Goal: Find specific page/section: Find specific page/section

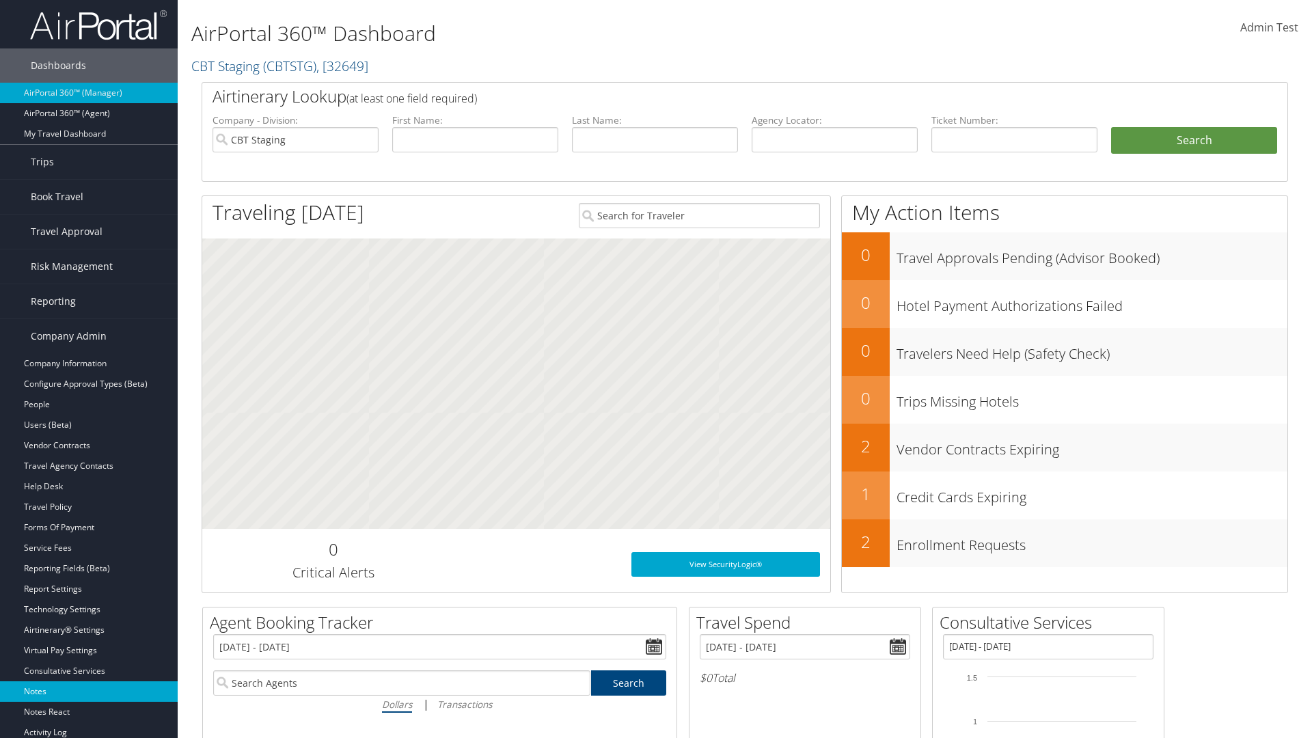
click at [89, 691] on link "Notes" at bounding box center [89, 691] width 178 height 20
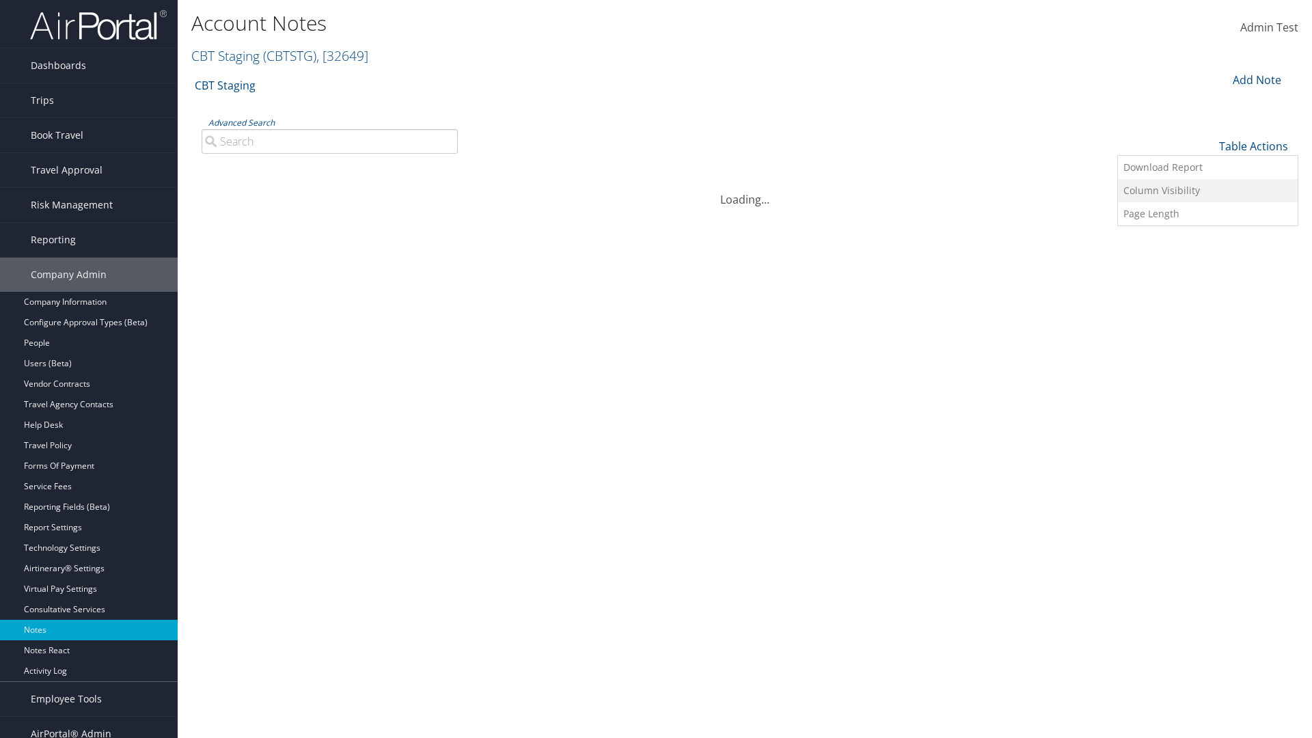
click at [1207, 190] on link "Column Visibility" at bounding box center [1208, 190] width 180 height 23
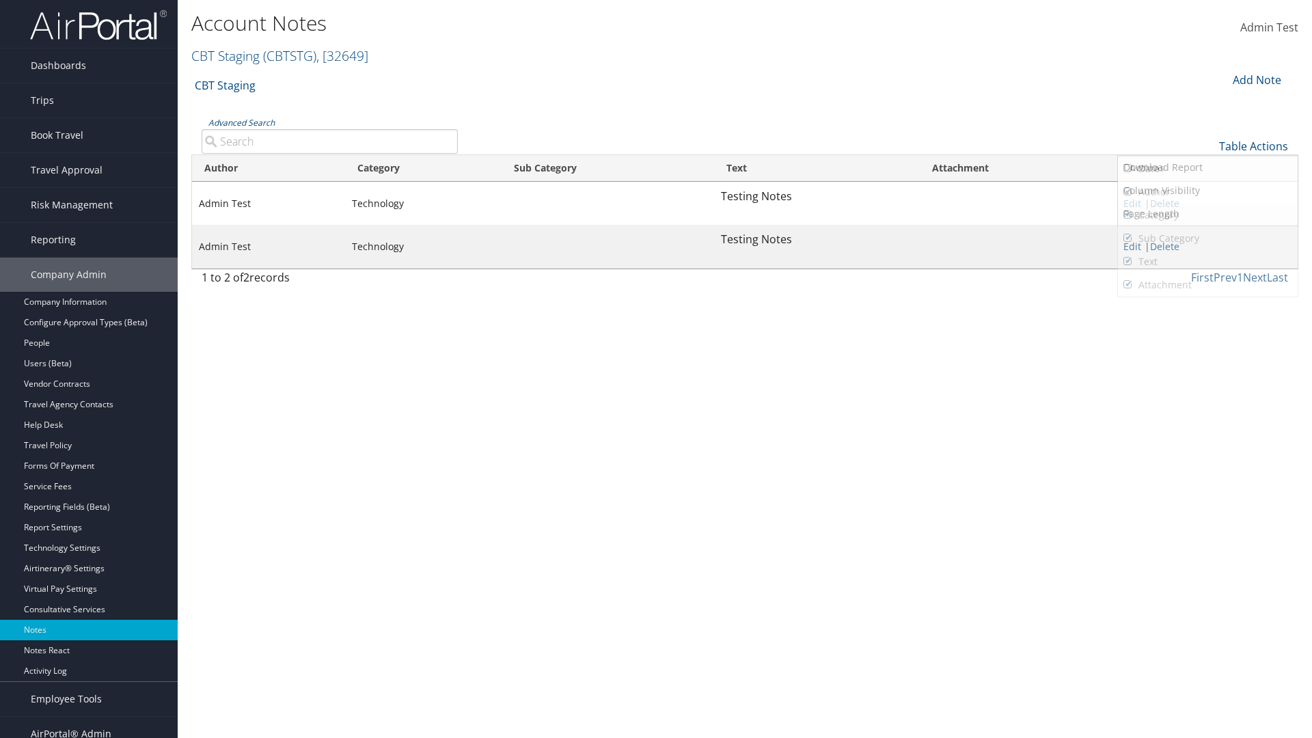
click at [1207, 191] on link "Author" at bounding box center [1208, 191] width 180 height 23
click at [1207, 215] on link "Category" at bounding box center [1208, 215] width 180 height 23
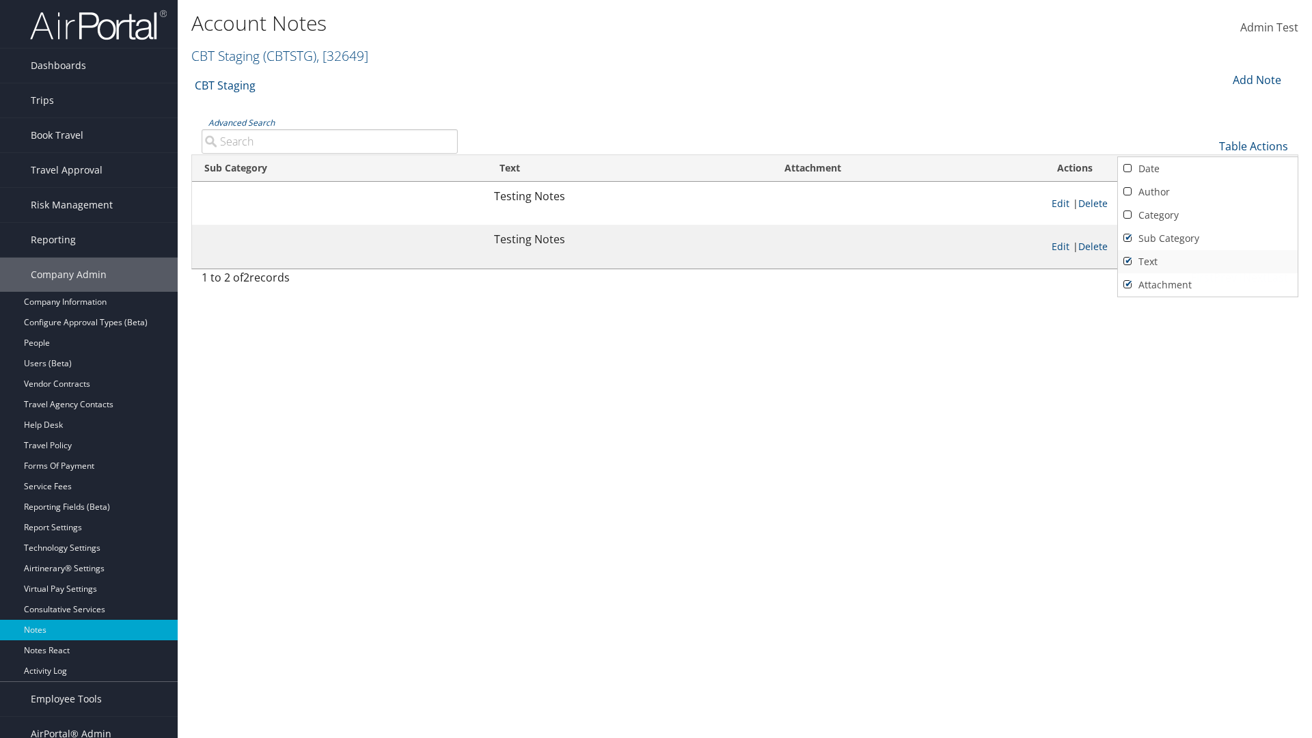
click at [1207, 238] on link "Sub Category" at bounding box center [1208, 238] width 180 height 23
click at [1207, 261] on link "Text" at bounding box center [1208, 261] width 180 height 23
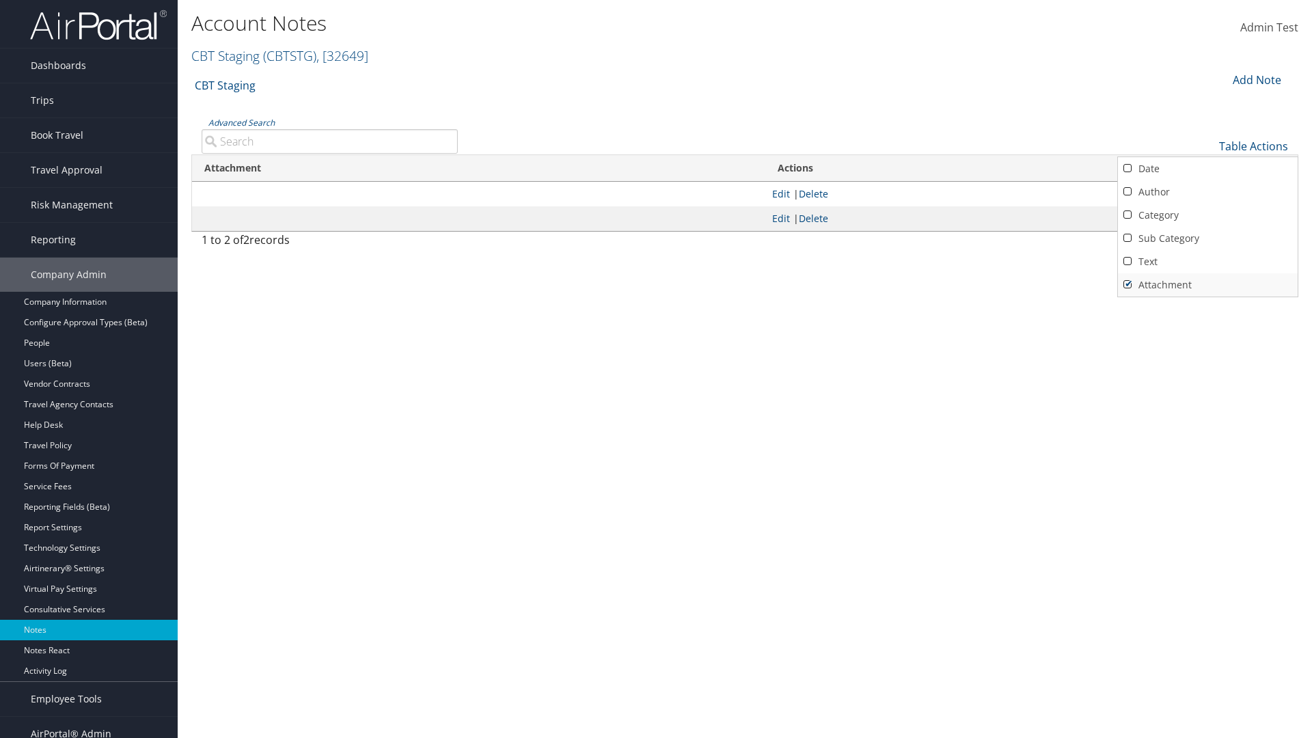
click at [1207, 284] on link "Attachment" at bounding box center [1208, 284] width 180 height 23
click at [1207, 261] on link "Text" at bounding box center [1208, 261] width 180 height 23
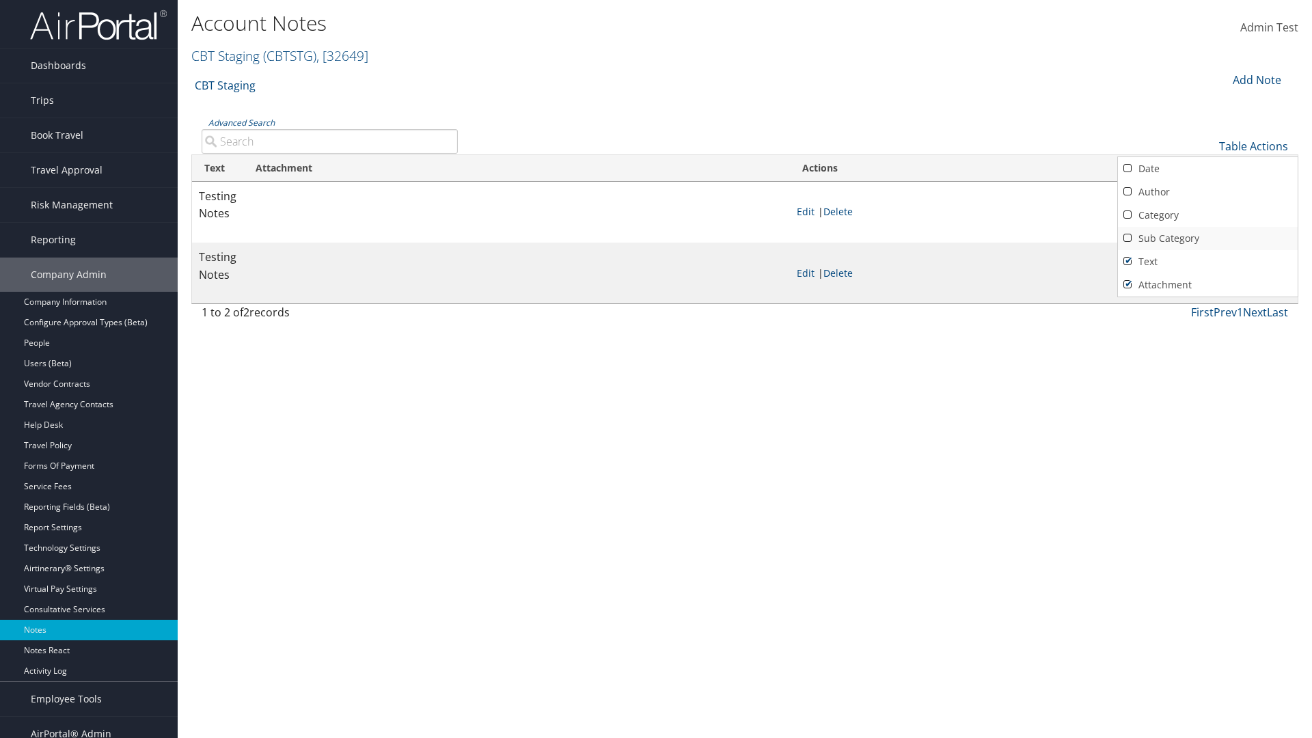
click at [1207, 238] on link "Sub Category" at bounding box center [1208, 238] width 180 height 23
click at [1207, 215] on link "Category" at bounding box center [1208, 215] width 180 height 23
click at [1207, 191] on link "Author" at bounding box center [1208, 191] width 180 height 23
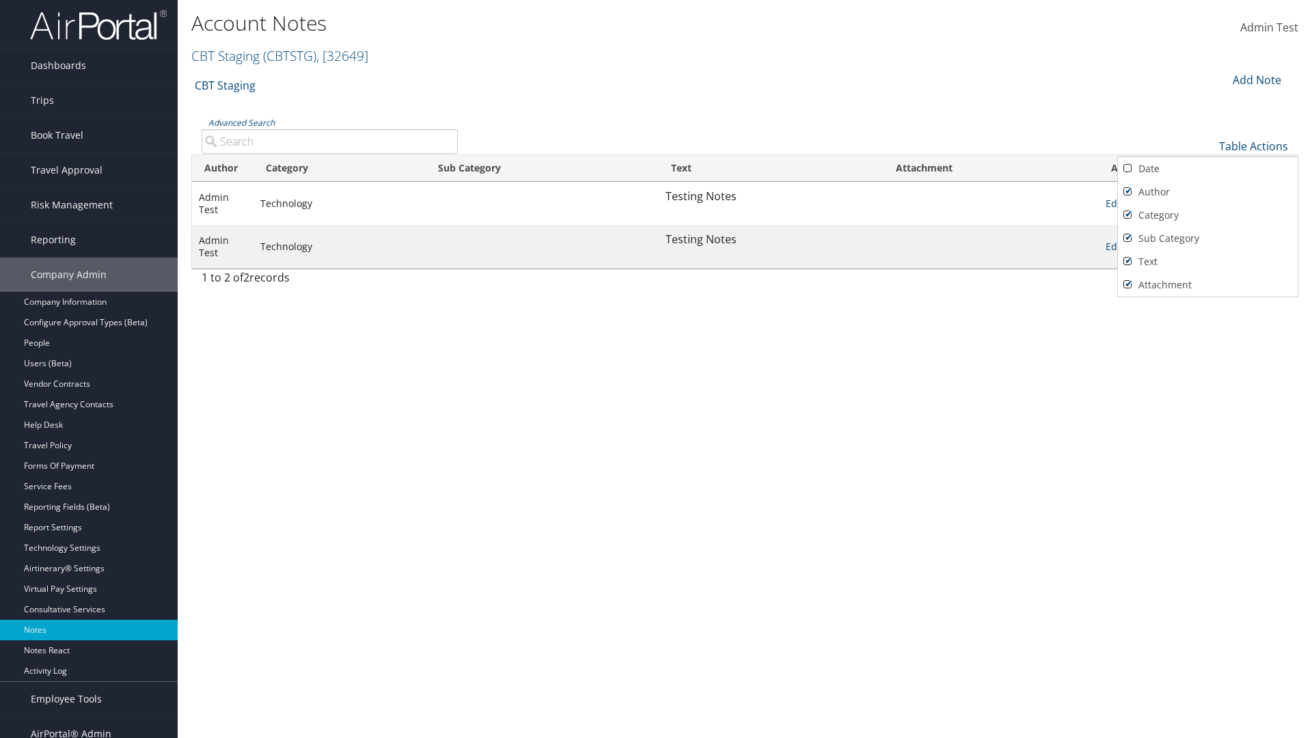
click at [1207, 168] on link "Date" at bounding box center [1208, 168] width 180 height 23
click at [656, 369] on div at bounding box center [656, 369] width 1312 height 738
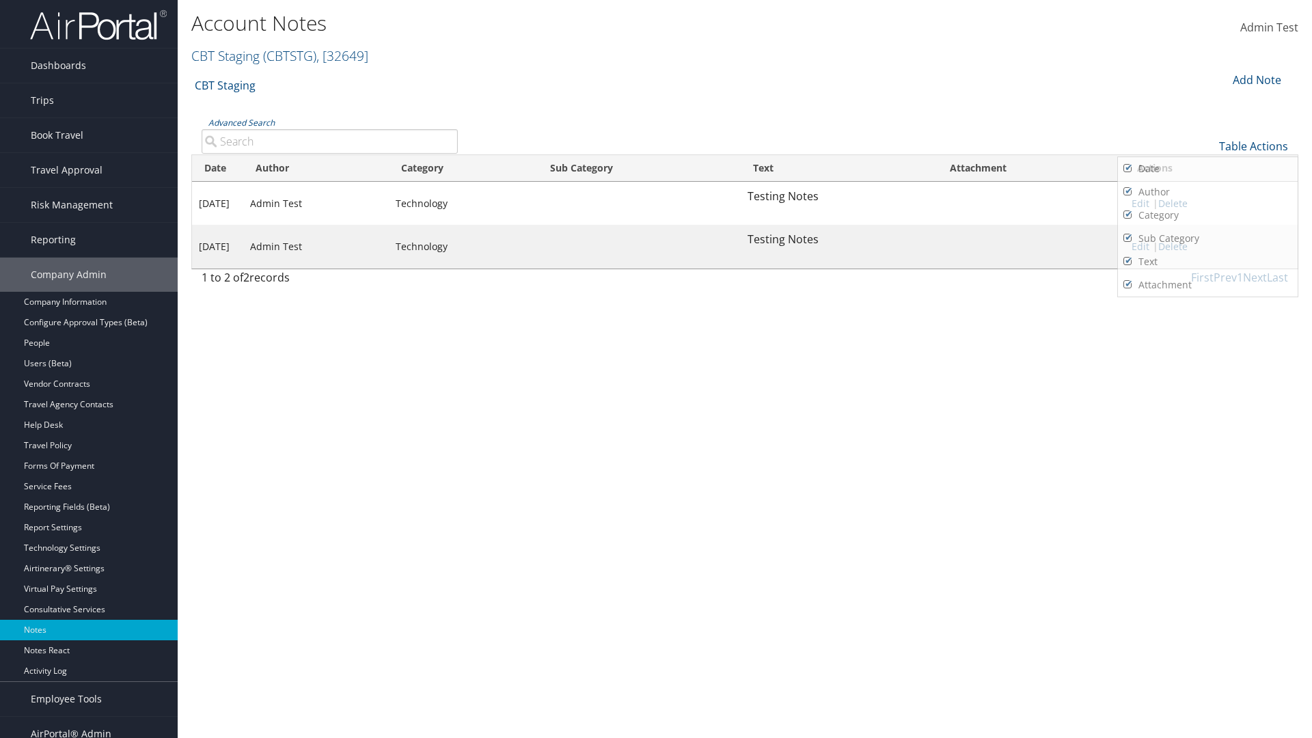
scroll to position [14, 0]
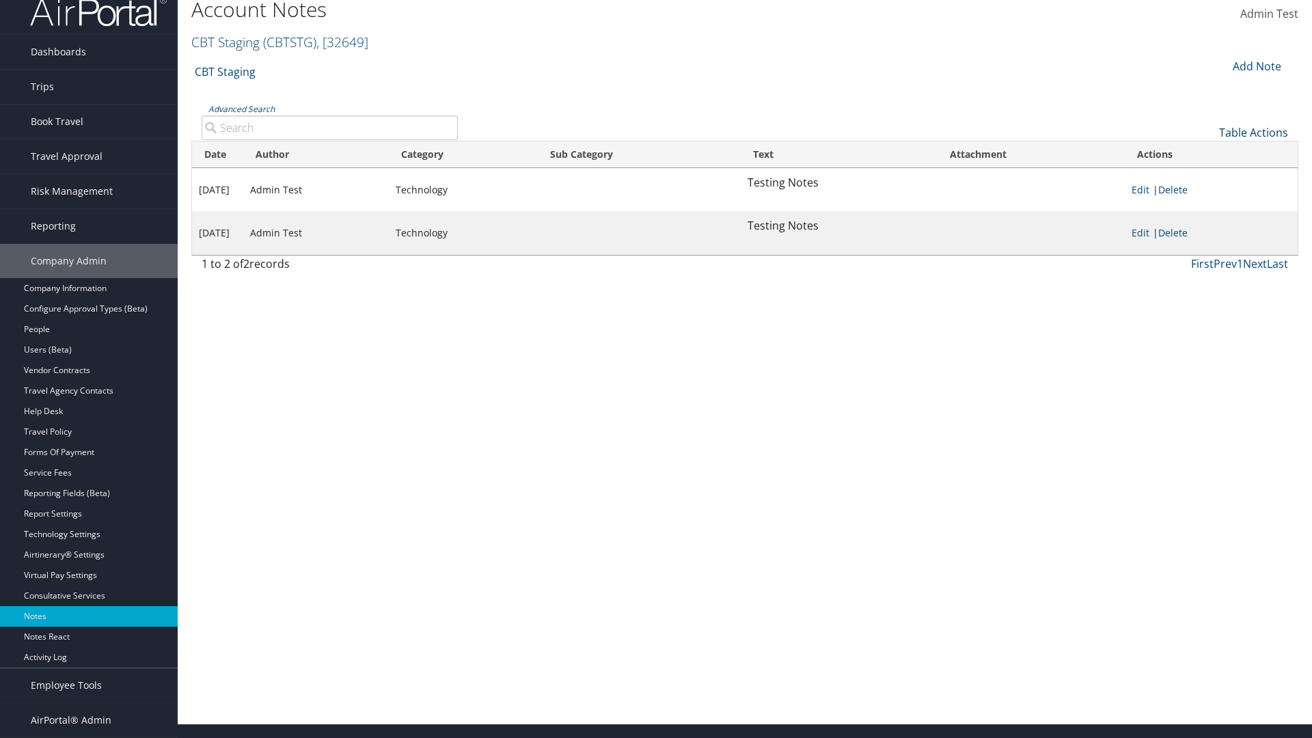
click at [1253, 140] on link "Table Actions" at bounding box center [1253, 132] width 69 height 15
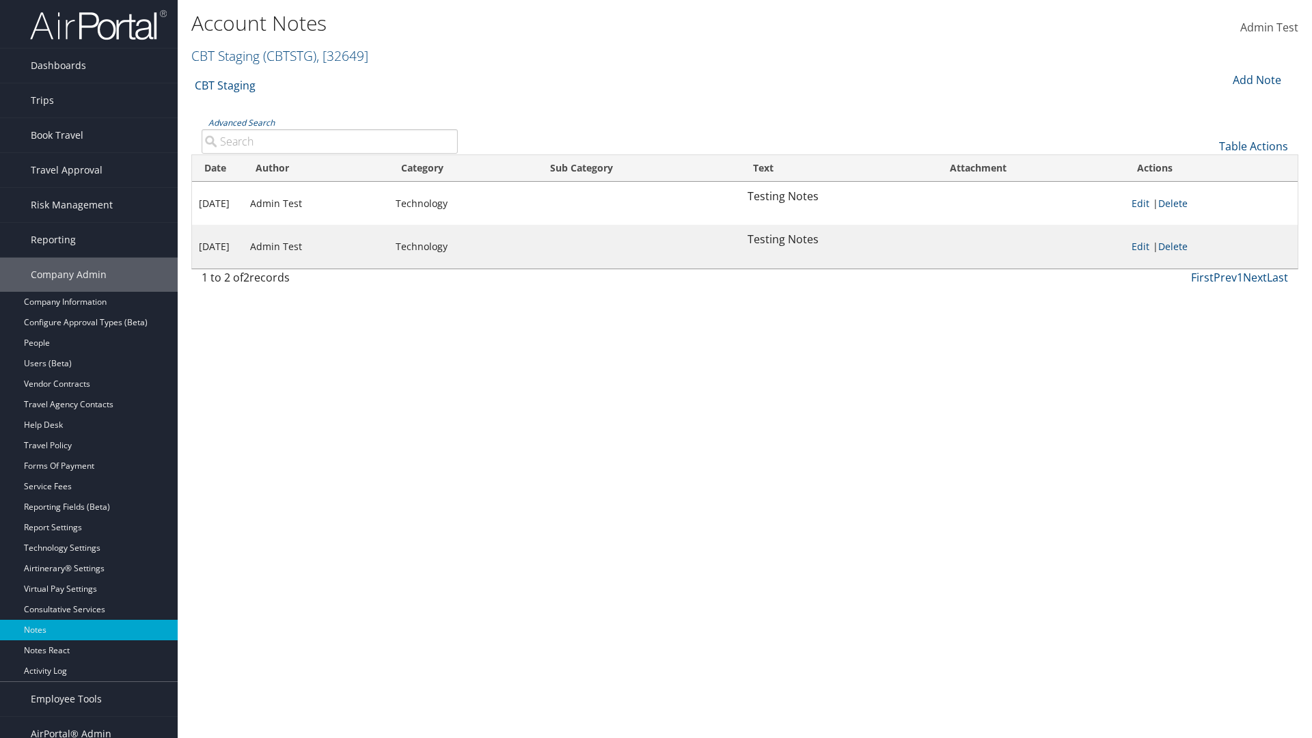
click at [1207, 213] on link "Page Length" at bounding box center [1208, 213] width 180 height 23
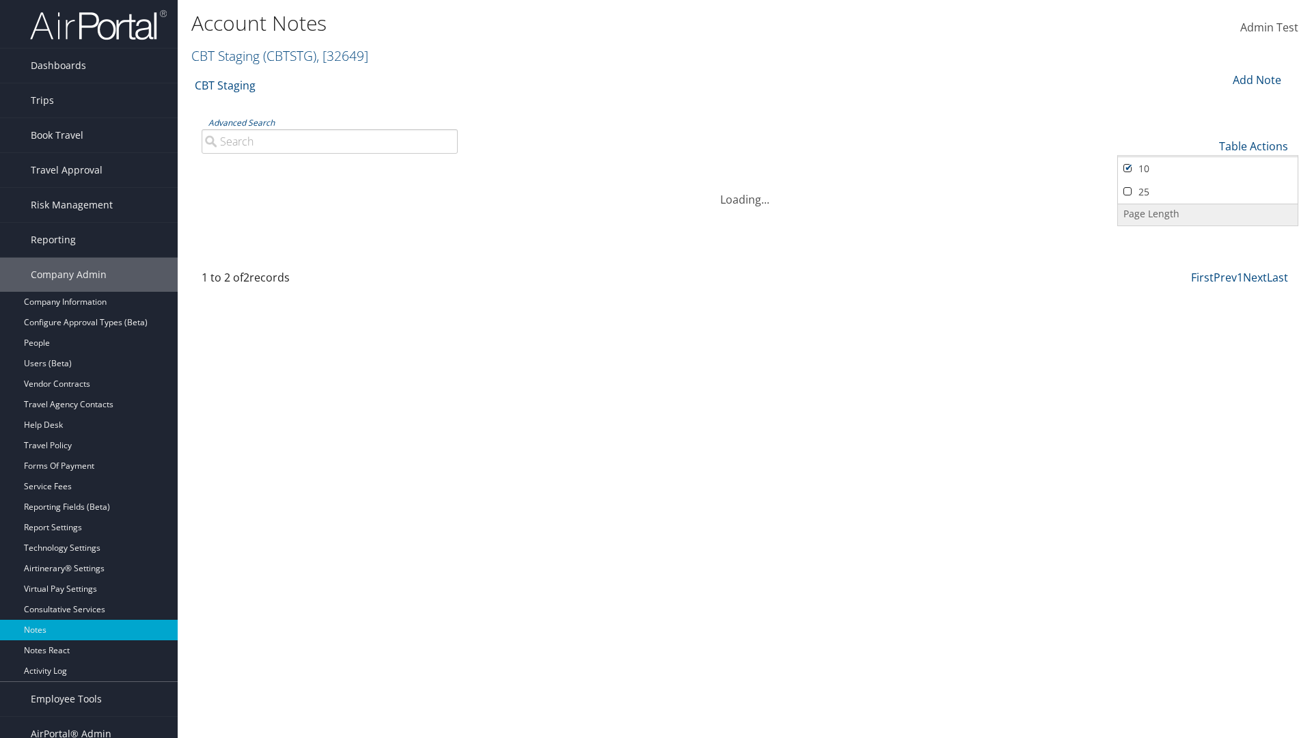
scroll to position [14, 0]
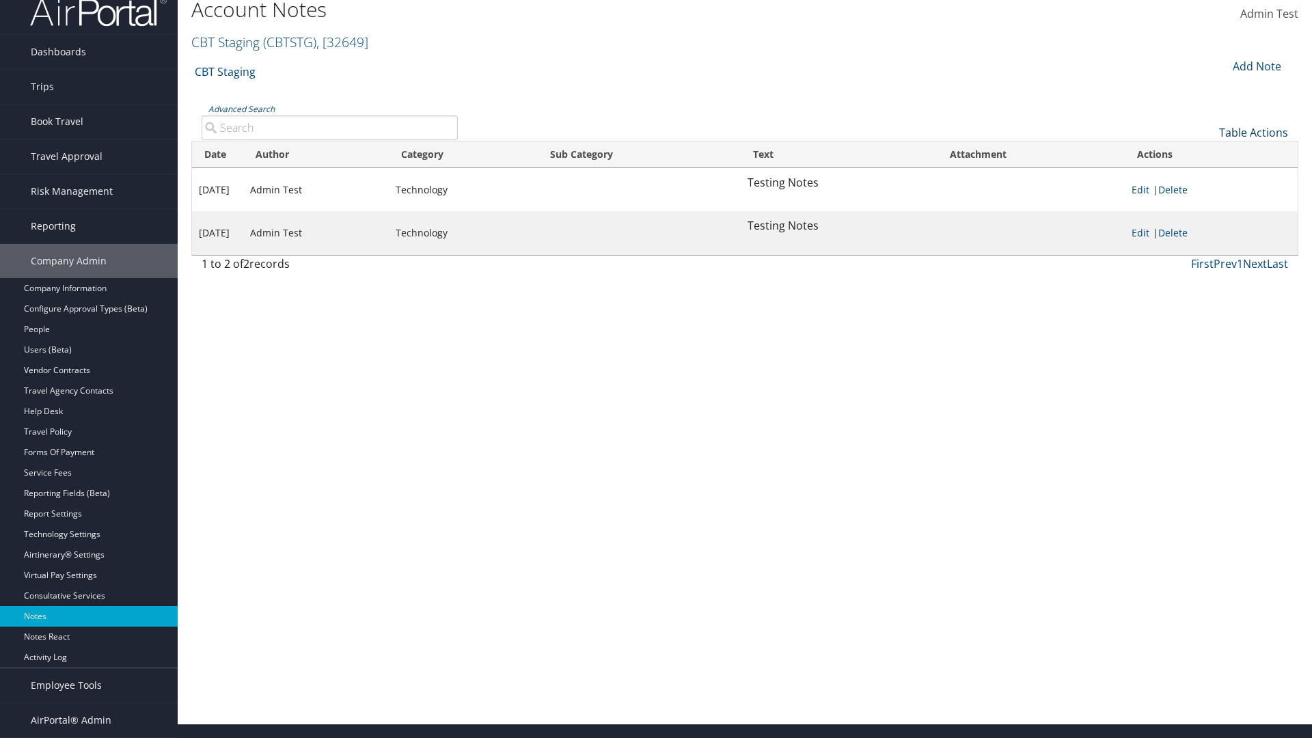
click at [1253, 140] on link "Table Actions" at bounding box center [1253, 132] width 69 height 15
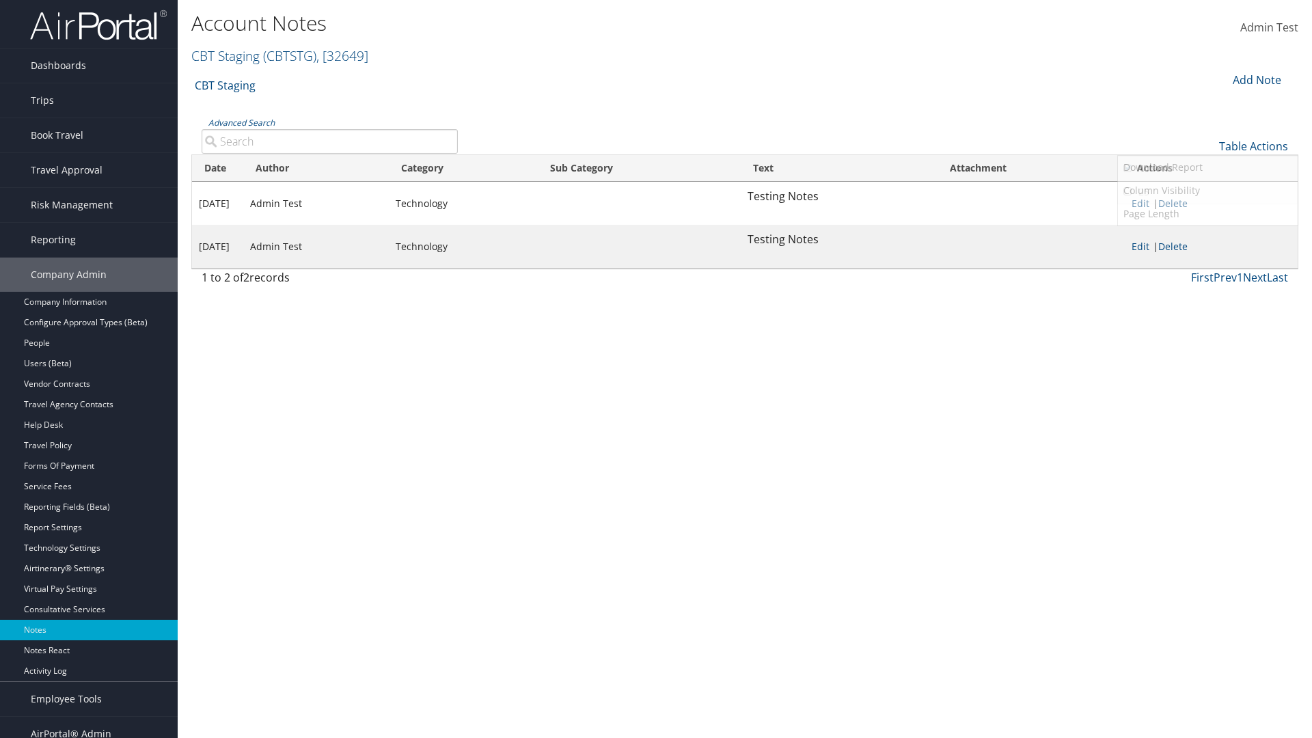
click at [1207, 191] on link "25" at bounding box center [1208, 191] width 180 height 23
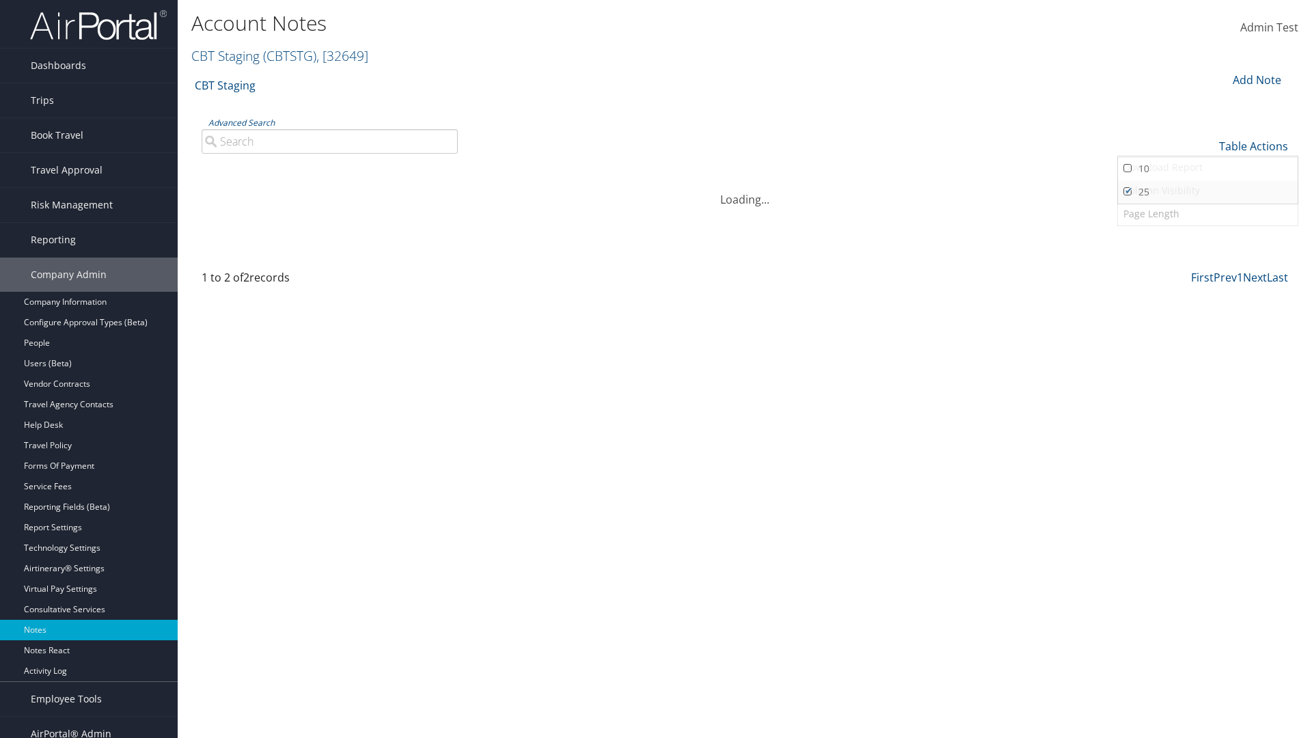
scroll to position [14, 0]
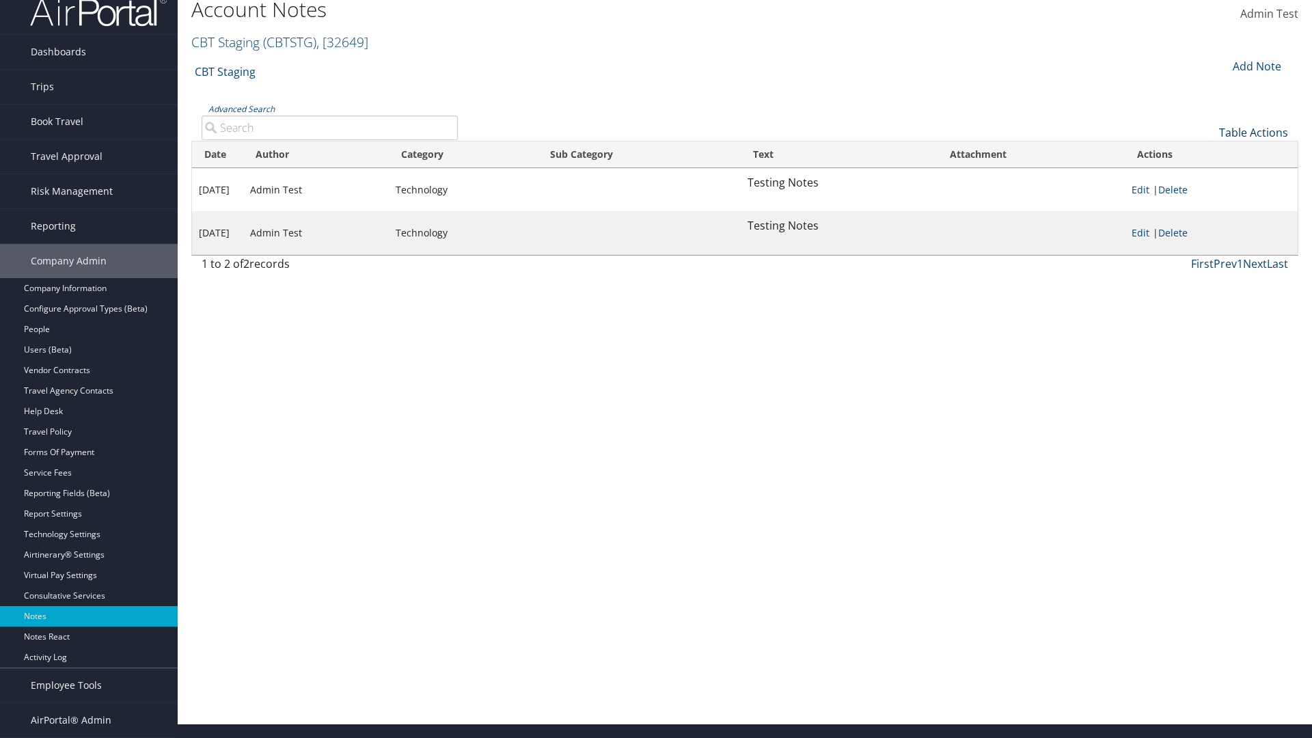
click at [1253, 140] on link "Table Actions" at bounding box center [1253, 132] width 69 height 15
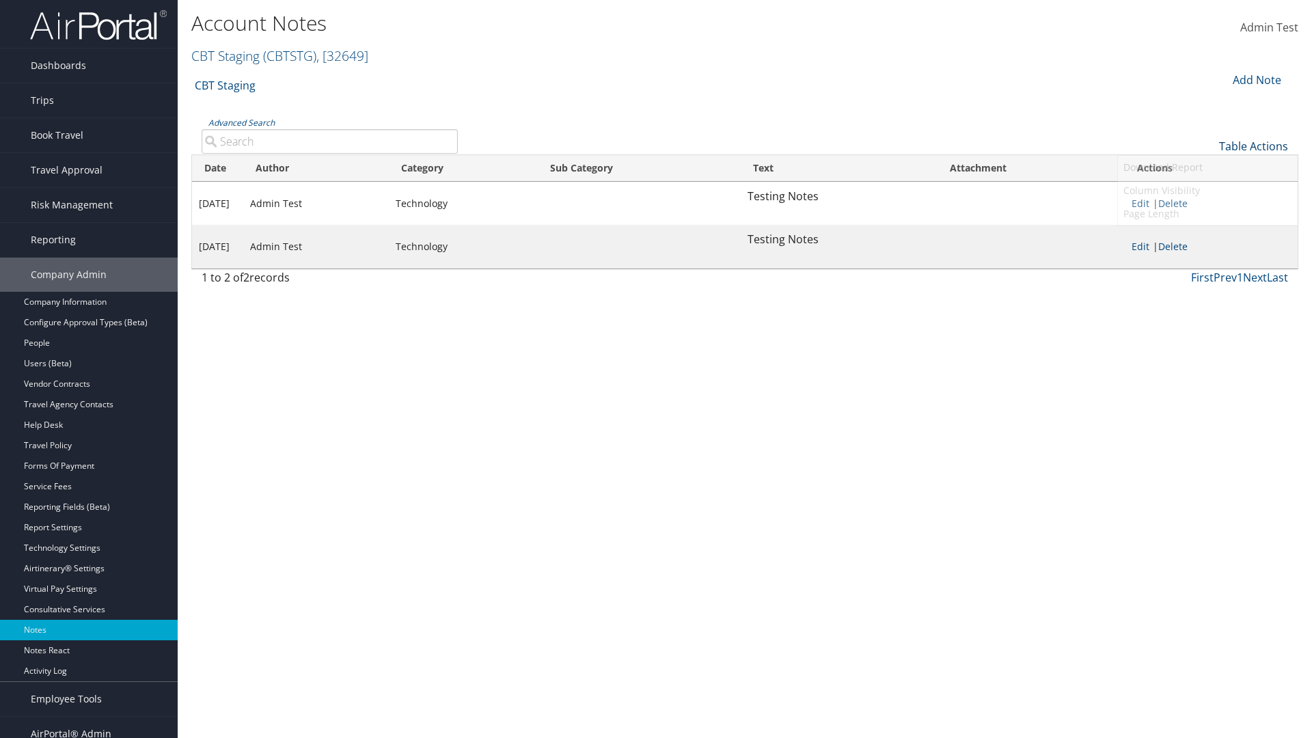
scroll to position [0, 0]
